Goal: Information Seeking & Learning: Learn about a topic

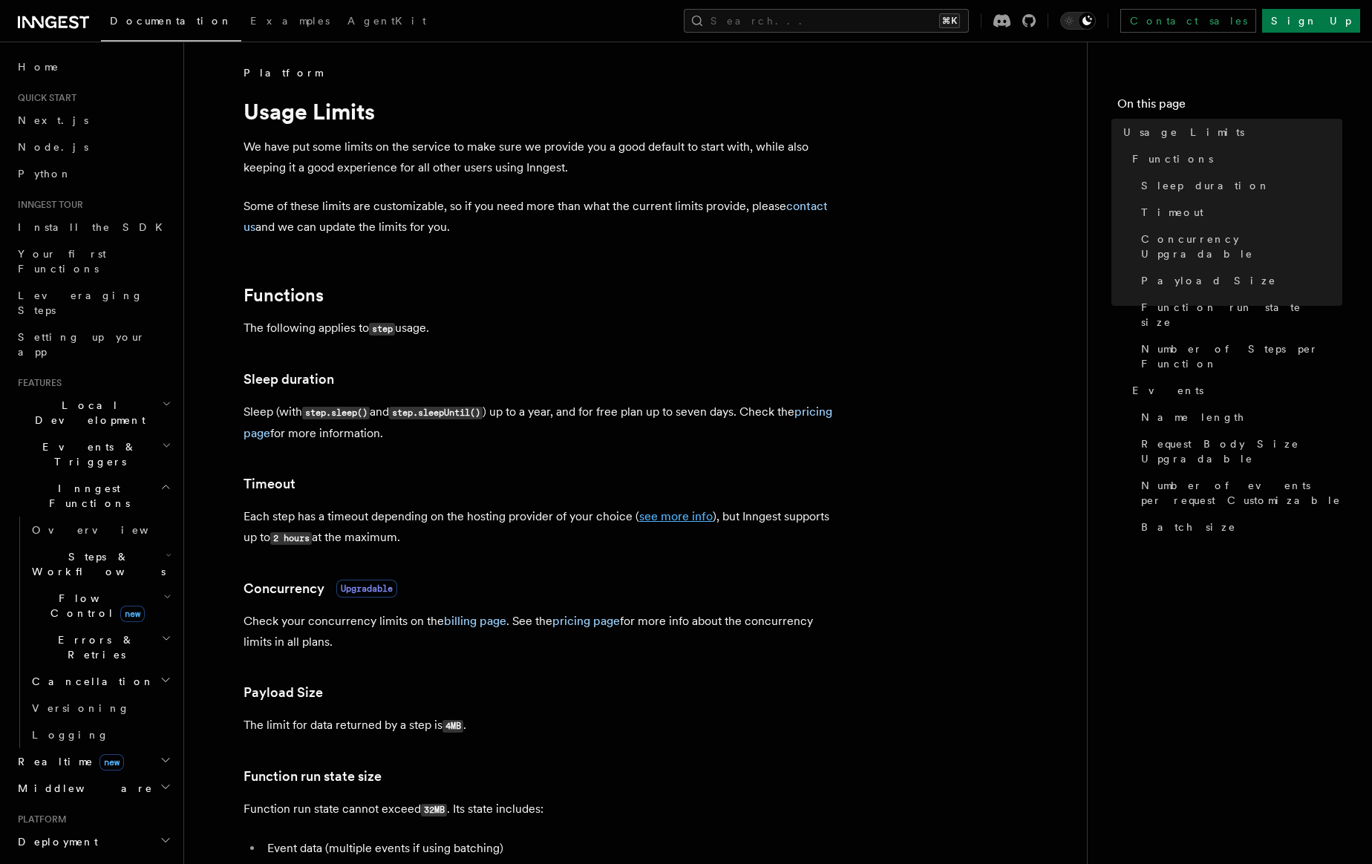
click at [671, 512] on link "see more info" at bounding box center [675, 516] width 73 height 14
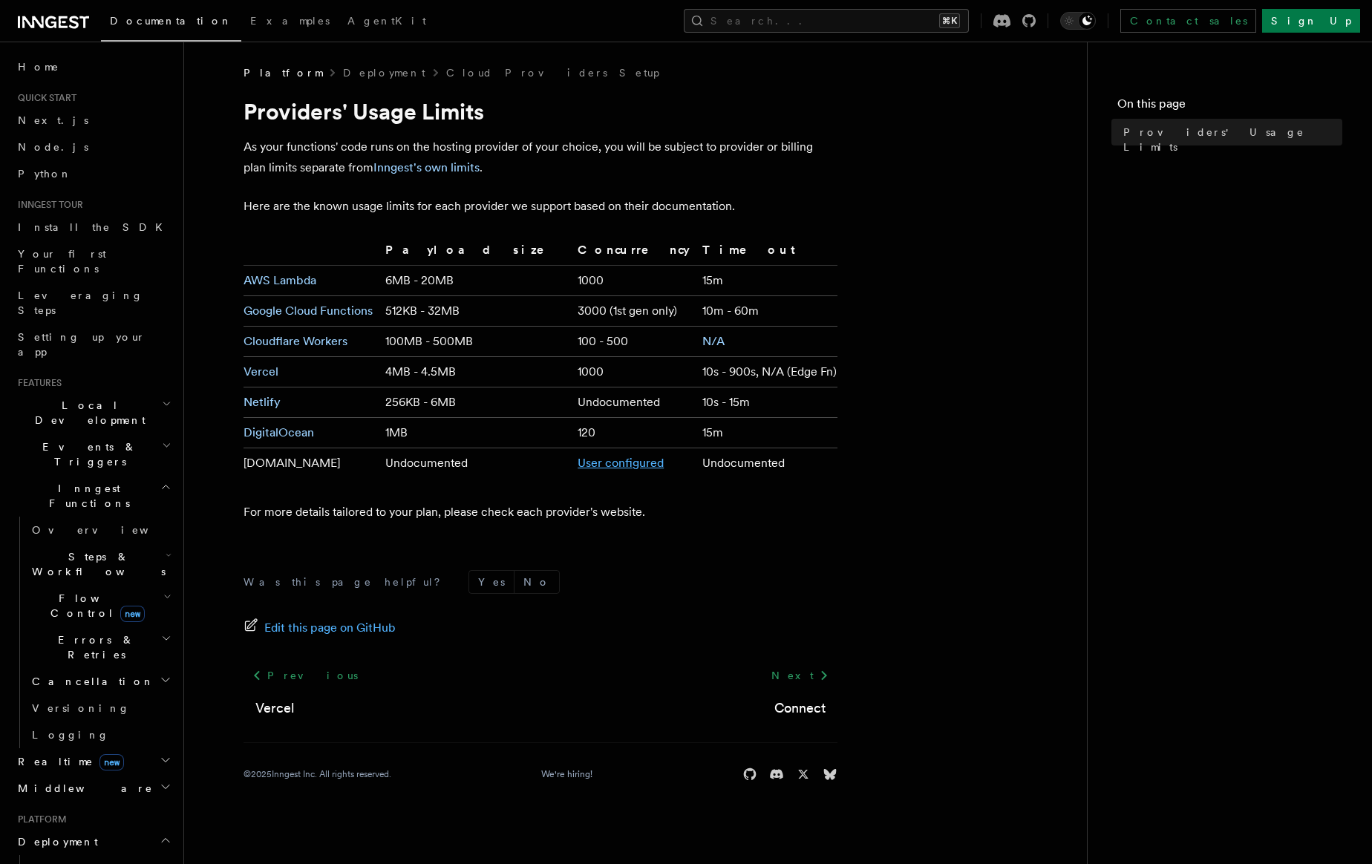
click at [578, 462] on link "User configured" at bounding box center [621, 463] width 86 height 14
